Goal: Book appointment/travel/reservation

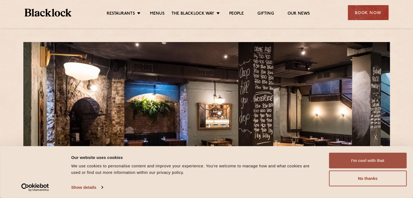
click at [372, 165] on button "I'm cool with that" at bounding box center [368, 161] width 78 height 16
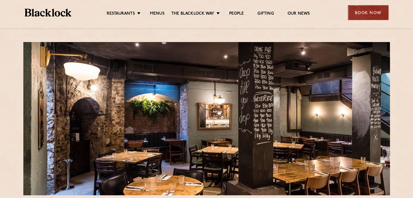
click at [367, 8] on div "Book Now" at bounding box center [368, 12] width 41 height 15
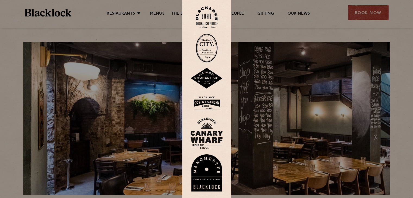
click at [206, 49] on img at bounding box center [207, 48] width 22 height 29
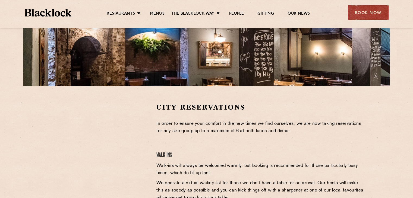
scroll to position [126, 0]
